Goal: Information Seeking & Learning: Learn about a topic

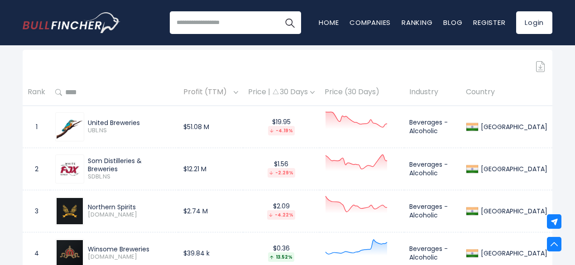
click at [232, 98] on span "Profit (TTM)" at bounding box center [208, 92] width 48 height 14
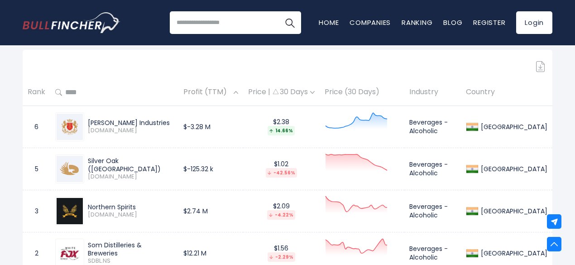
click at [232, 98] on span "Profit (TTM)" at bounding box center [208, 92] width 48 height 14
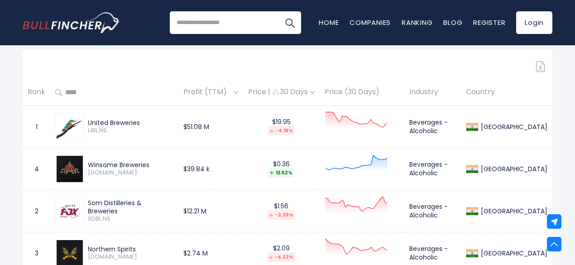
click at [238, 94] on img at bounding box center [236, 92] width 5 height 3
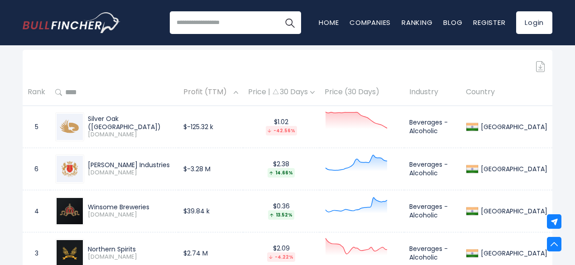
click at [238, 94] on img at bounding box center [236, 92] width 5 height 3
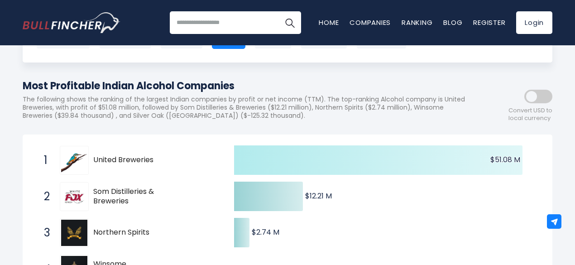
scroll to position [77, 0]
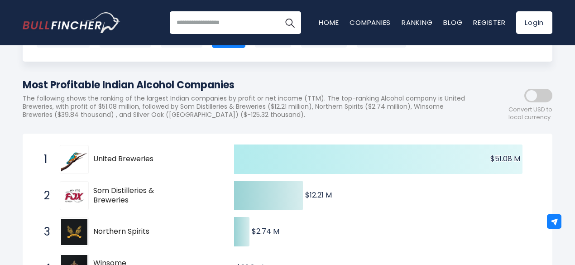
click at [278, 159] on icon at bounding box center [378, 159] width 289 height 29
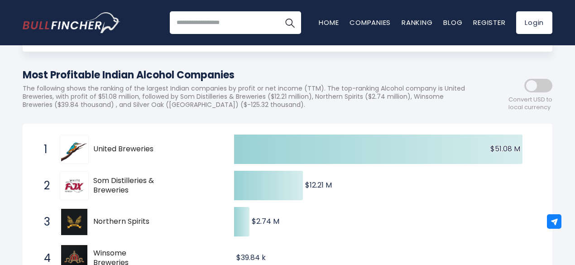
scroll to position [88, 0]
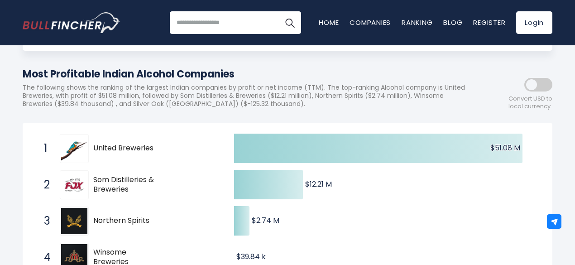
click at [534, 87] on span at bounding box center [539, 85] width 28 height 14
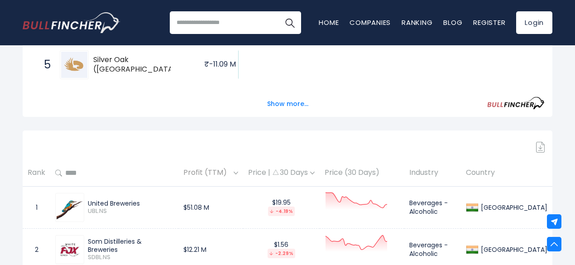
scroll to position [305, 0]
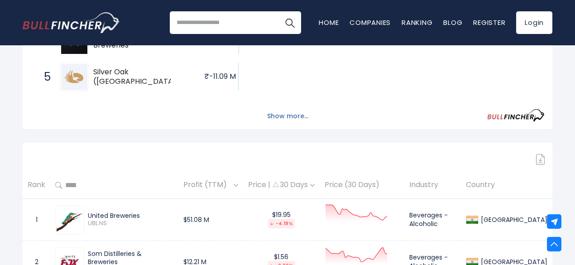
click at [286, 121] on button "Show more..." at bounding box center [288, 116] width 52 height 15
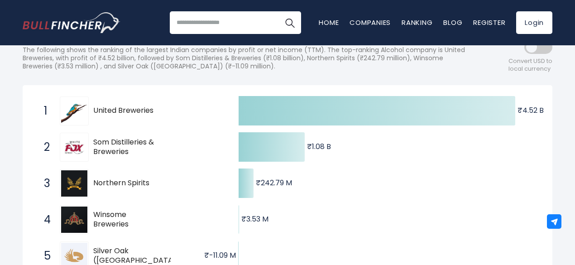
scroll to position [126, 0]
drag, startPoint x: 153, startPoint y: 114, endPoint x: 105, endPoint y: 114, distance: 47.6
click at [105, 114] on span "United Breweries" at bounding box center [127, 111] width 68 height 10
drag, startPoint x: 130, startPoint y: 157, endPoint x: 325, endPoint y: -39, distance: 276.5
click at [325, 0] on html "Home Companies Ranking Blog Register Login Home" at bounding box center [287, 6] width 575 height 265
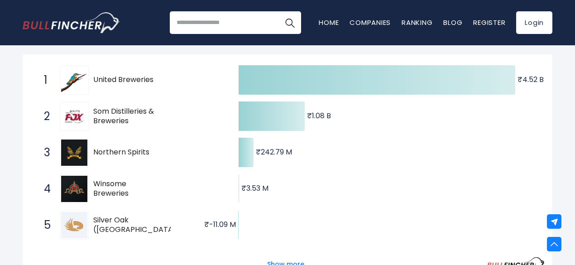
scroll to position [130, 0]
